Goal: Transaction & Acquisition: Purchase product/service

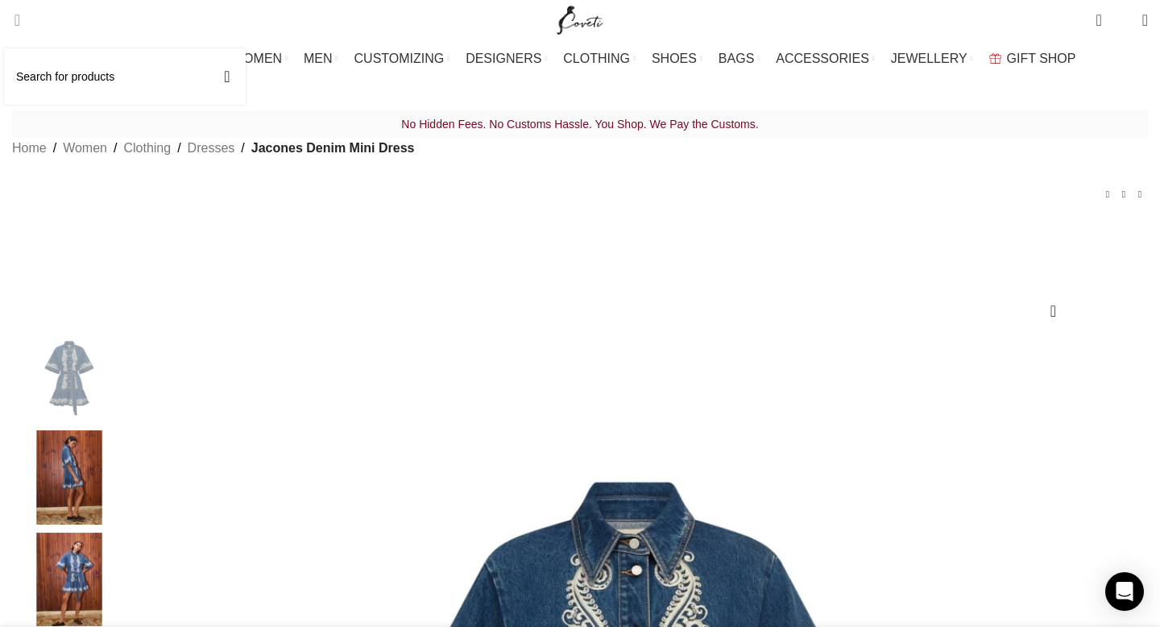
click at [12, 16] on span "Search" at bounding box center [12, 20] width 0 height 16
click at [68, 74] on input "Search" at bounding box center [125, 76] width 242 height 56
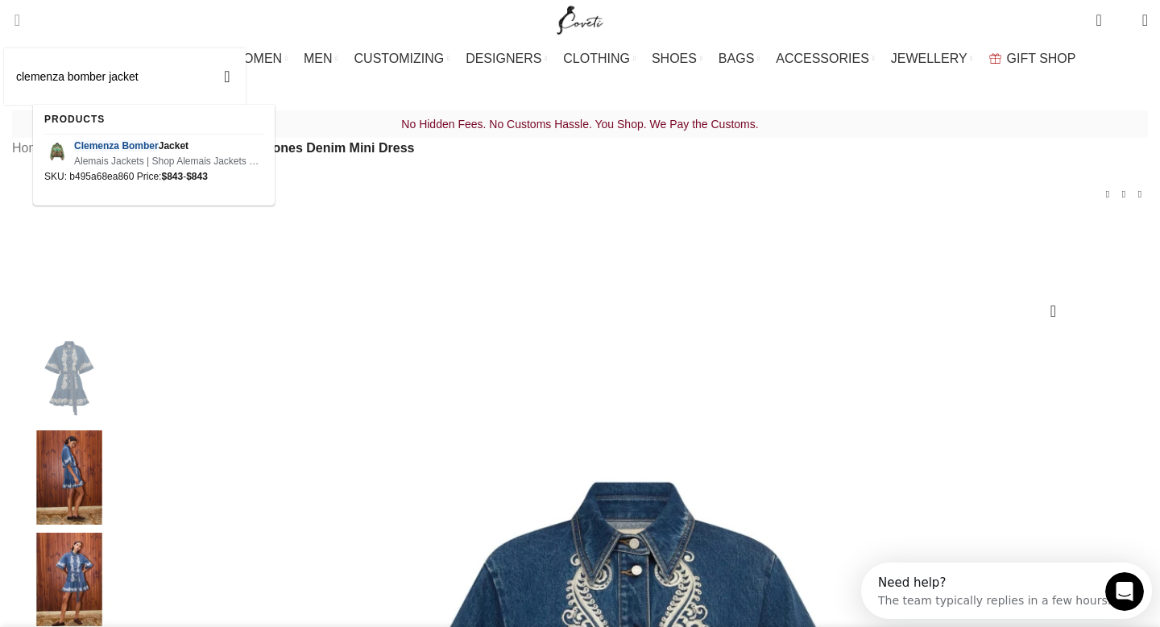
type input "clemenza bomber jacket"
click at [209, 48] on button "Search" at bounding box center [227, 76] width 37 height 56
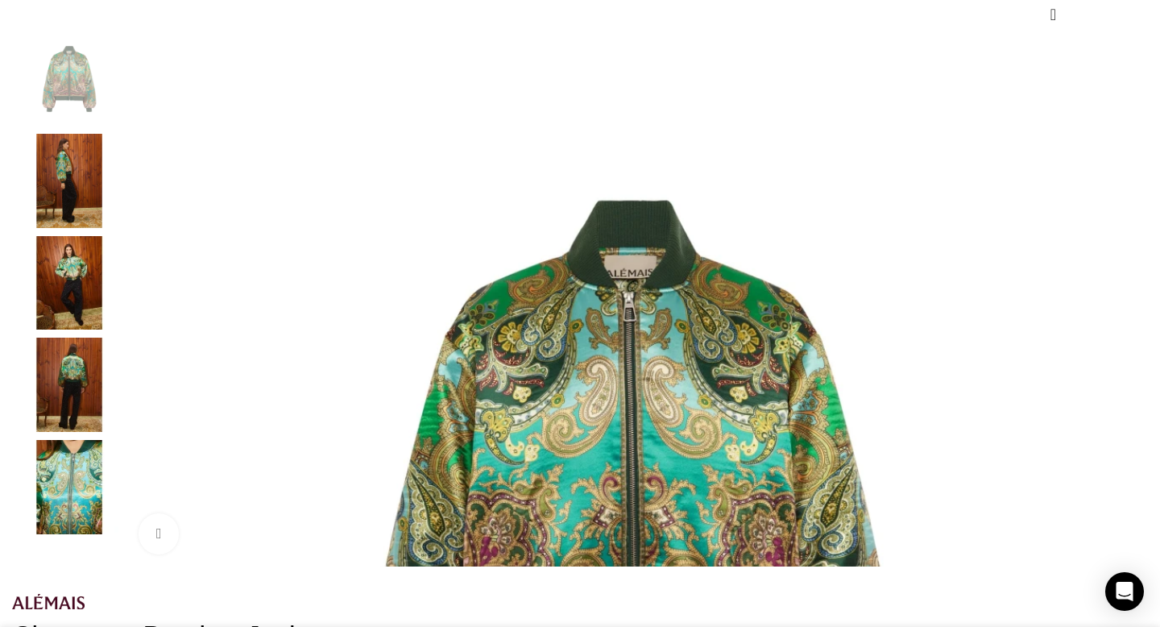
scroll to position [0, 169]
click at [1124, 319] on div "Next slide" at bounding box center [1144, 299] width 40 height 40
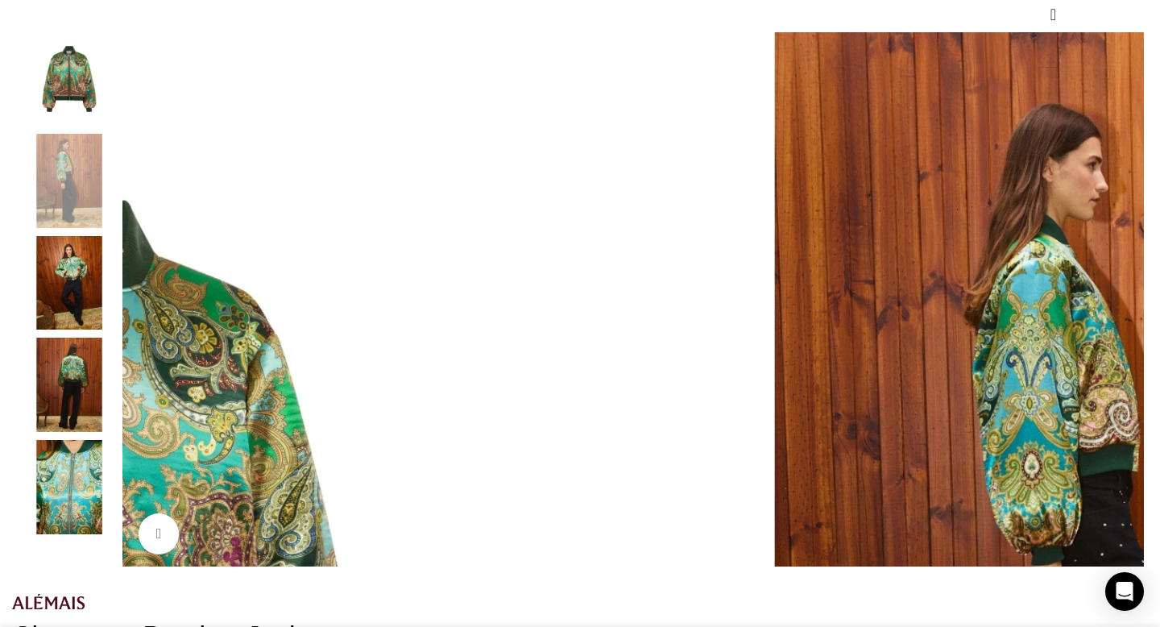
click at [1124, 319] on div "Next slide" at bounding box center [1144, 299] width 40 height 40
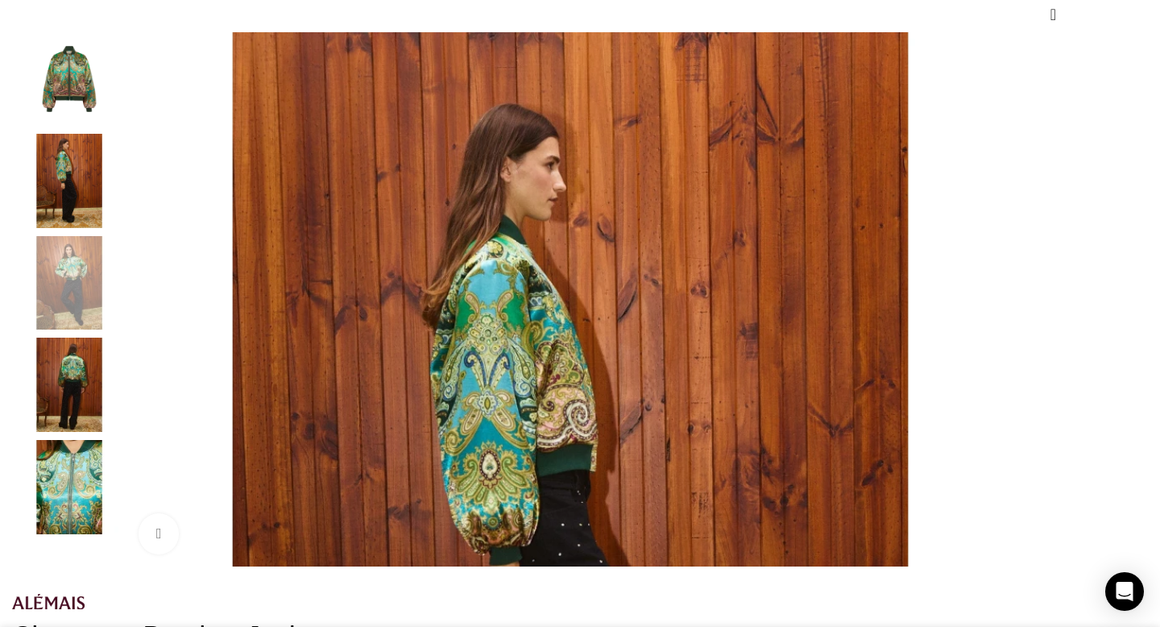
click at [1124, 319] on div "Next slide" at bounding box center [1144, 299] width 40 height 40
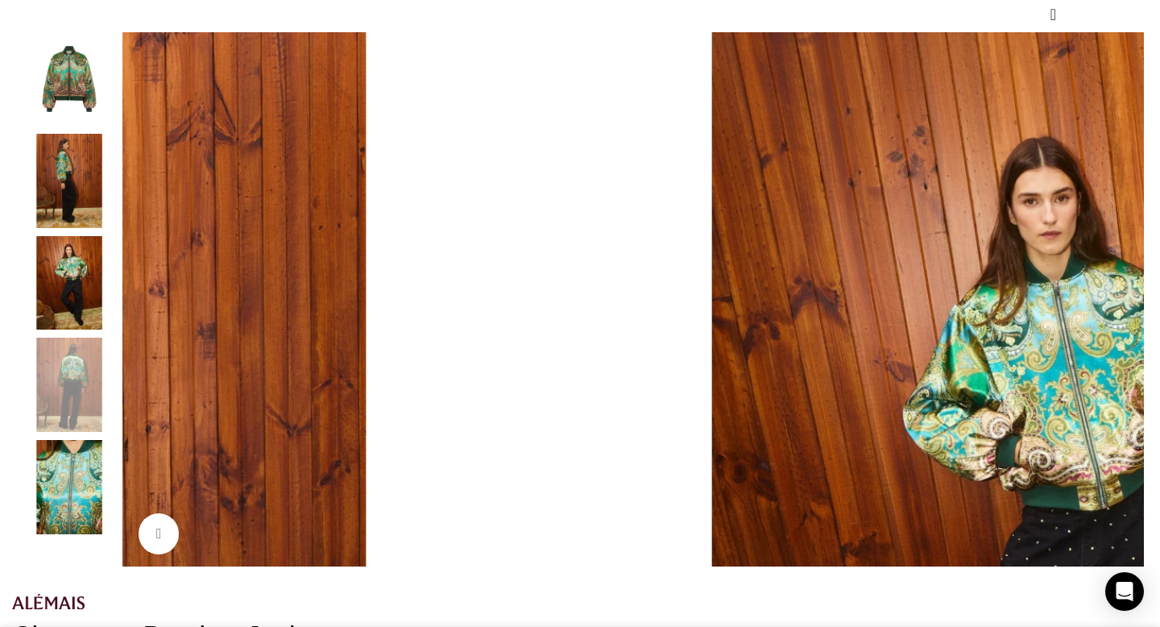
click at [1124, 319] on div "Next slide" at bounding box center [1144, 299] width 40 height 40
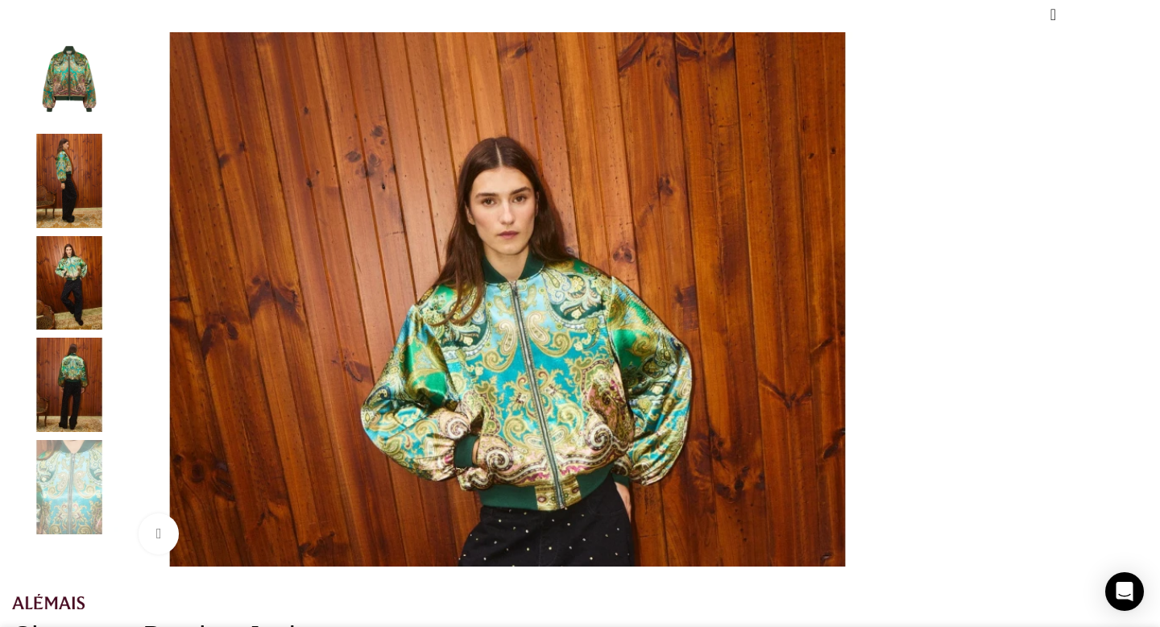
click at [1124, 319] on div "Next slide" at bounding box center [1144, 299] width 40 height 40
click at [118, 282] on img "3 / 5" at bounding box center [69, 283] width 98 height 94
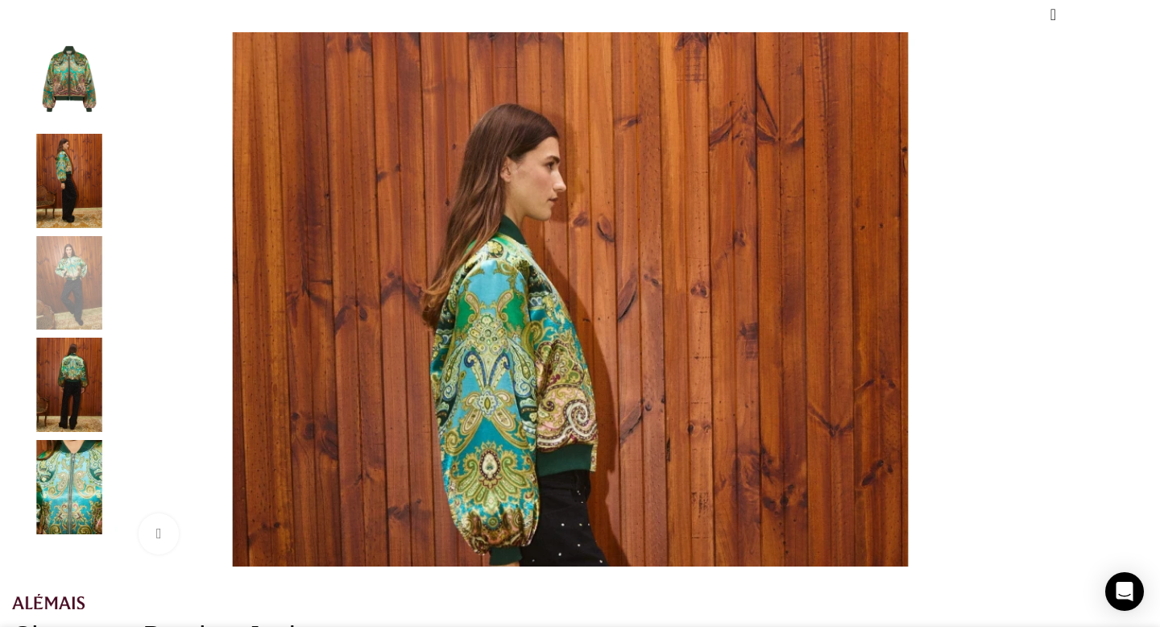
click at [118, 227] on img "2 / 5" at bounding box center [69, 181] width 98 height 94
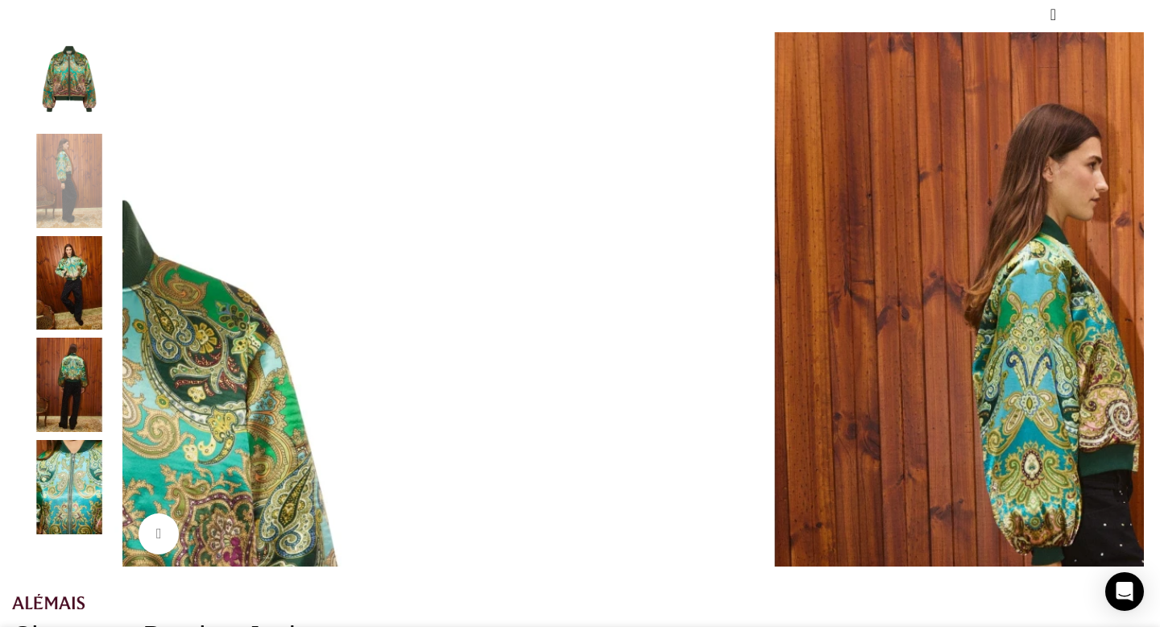
click at [118, 124] on img "1 / 5" at bounding box center [69, 79] width 98 height 94
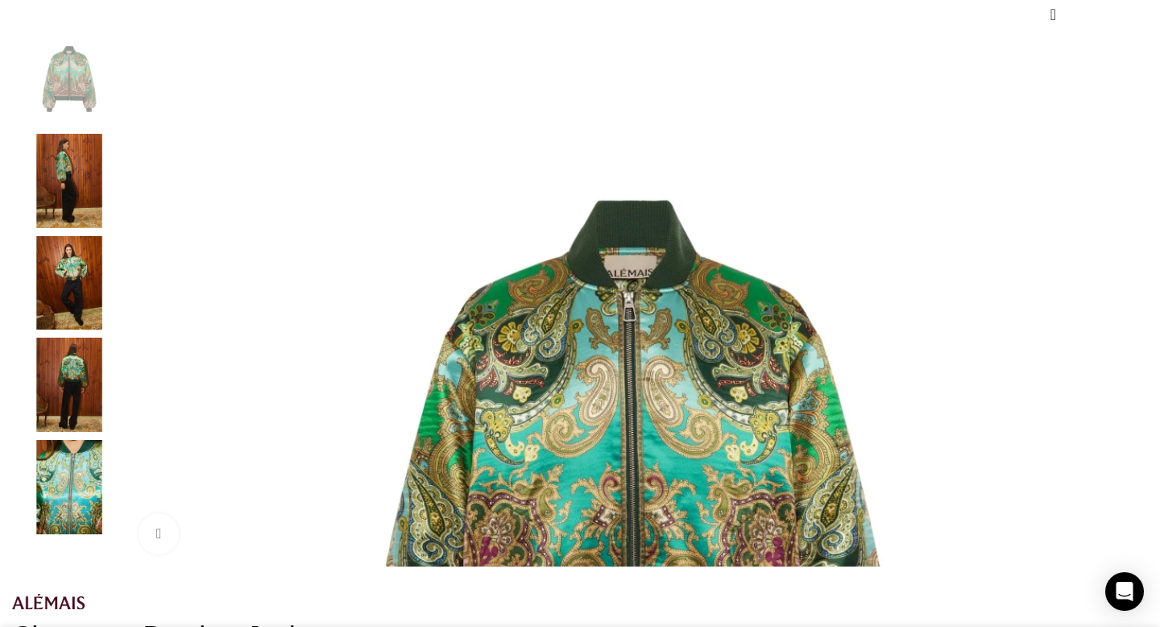
scroll to position [0, 339]
